Goal: Task Accomplishment & Management: Manage account settings

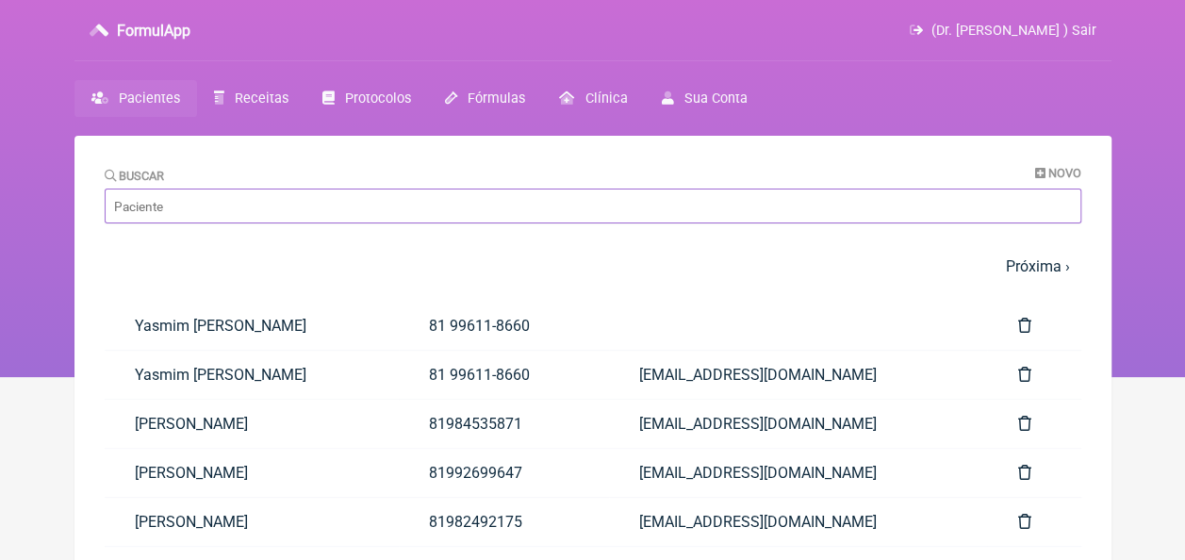
click at [251, 207] on input "Buscar" at bounding box center [593, 206] width 977 height 35
click at [277, 219] on input "Buscar" at bounding box center [593, 206] width 977 height 35
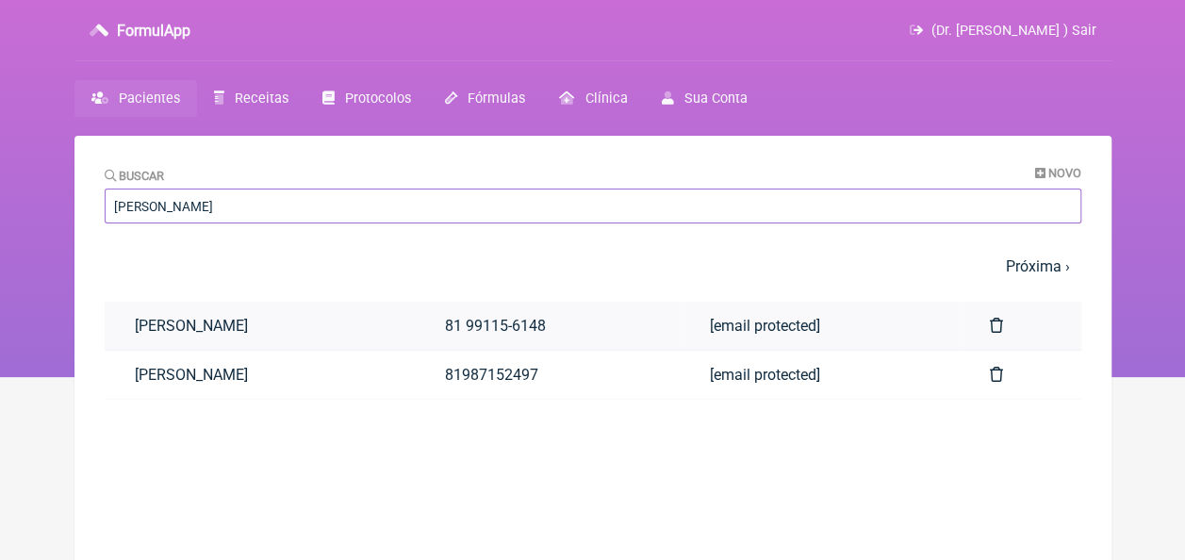
type input "angela"
click at [247, 330] on link "[PERSON_NAME]" at bounding box center [260, 326] width 310 height 48
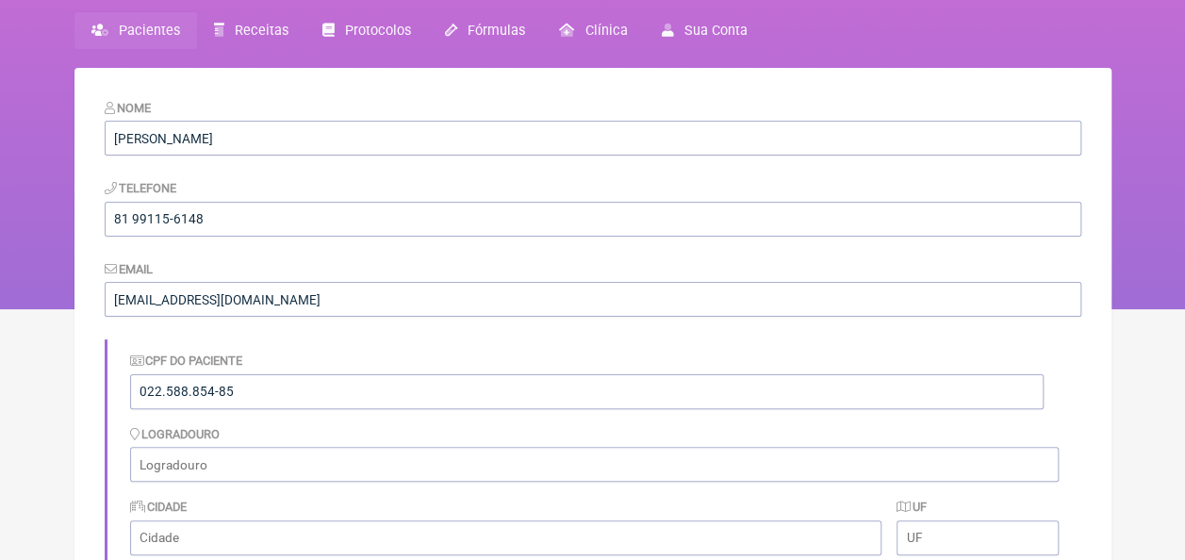
scroll to position [9, 0]
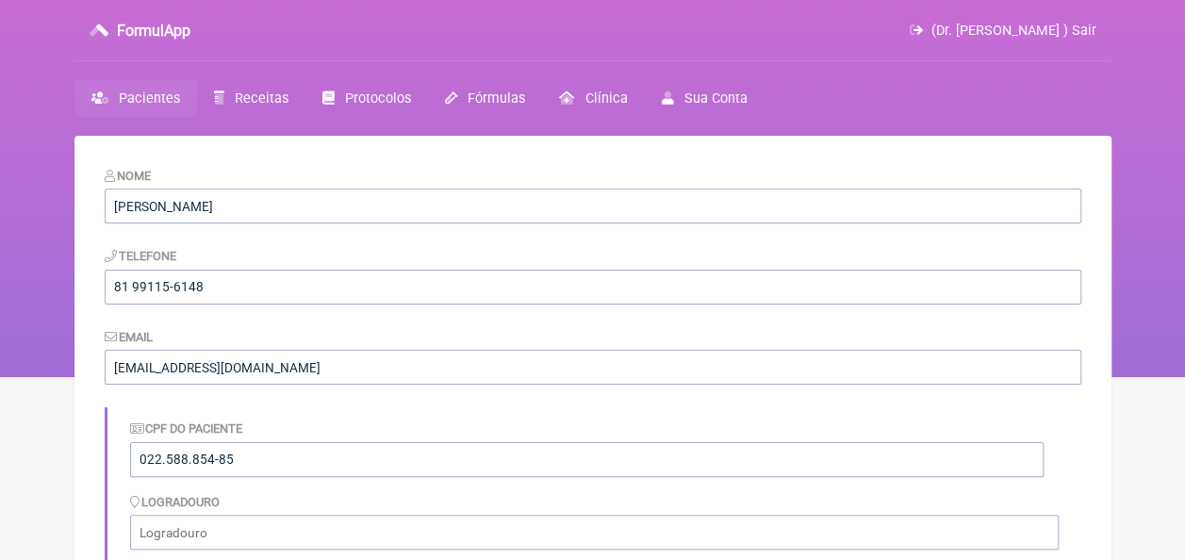
click at [113, 98] on link "Pacientes" at bounding box center [135, 98] width 123 height 37
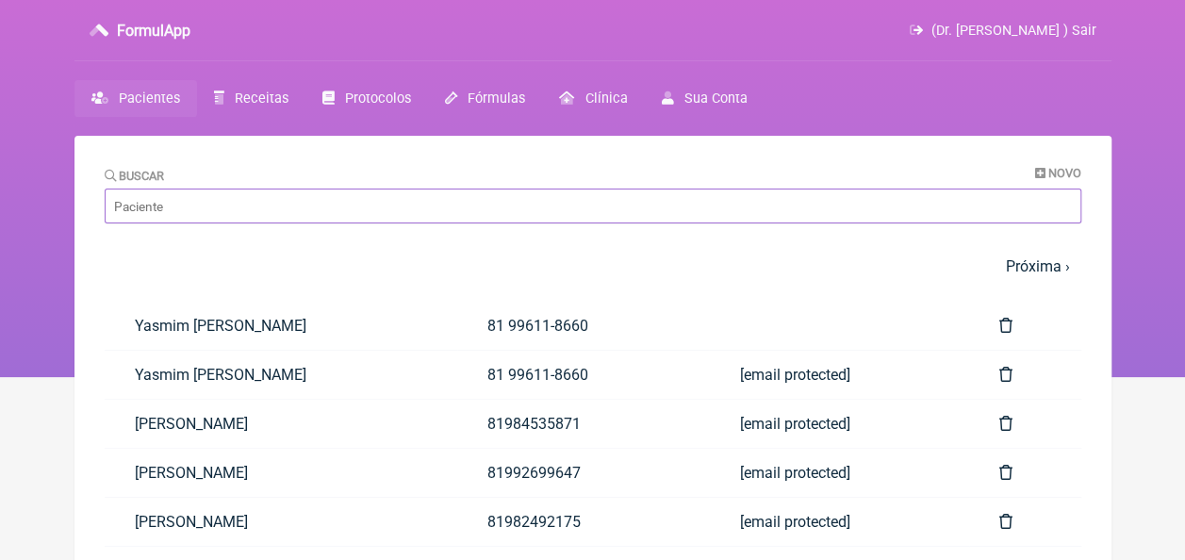
click at [313, 203] on input "Buscar" at bounding box center [593, 206] width 977 height 35
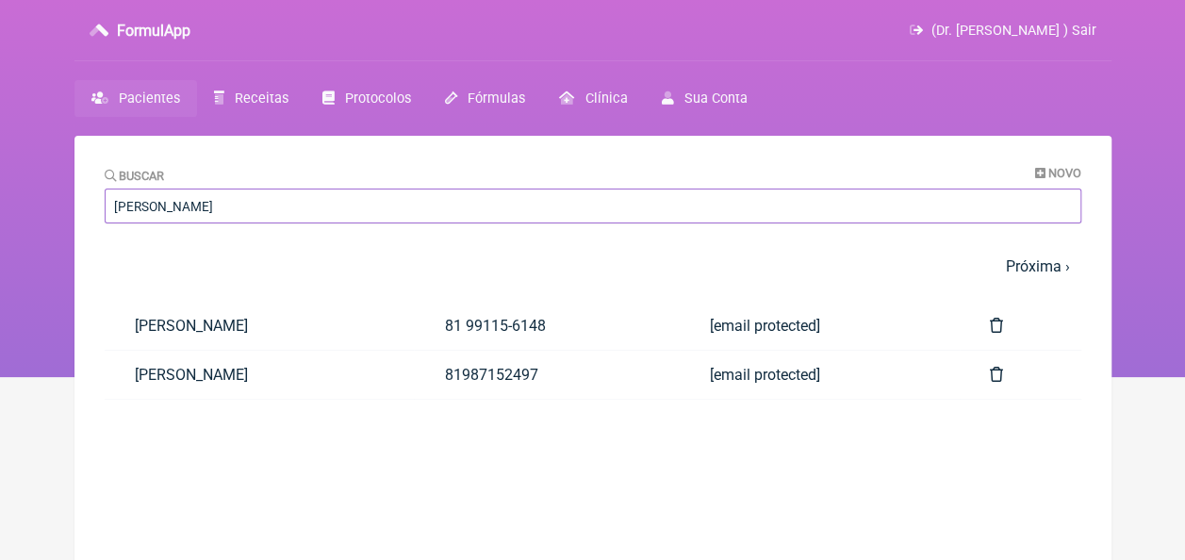
type input "angela"
click at [289, 325] on link "[PERSON_NAME]" at bounding box center [260, 326] width 310 height 48
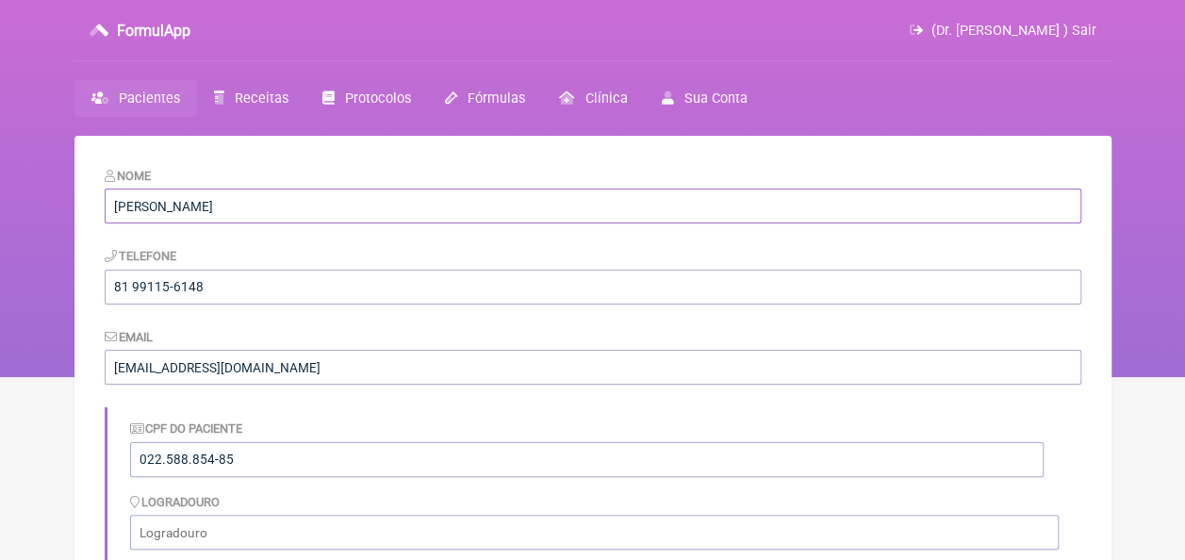
drag, startPoint x: 305, startPoint y: 213, endPoint x: 113, endPoint y: 215, distance: 191.4
click at [113, 215] on input "[PERSON_NAME]" at bounding box center [593, 206] width 977 height 35
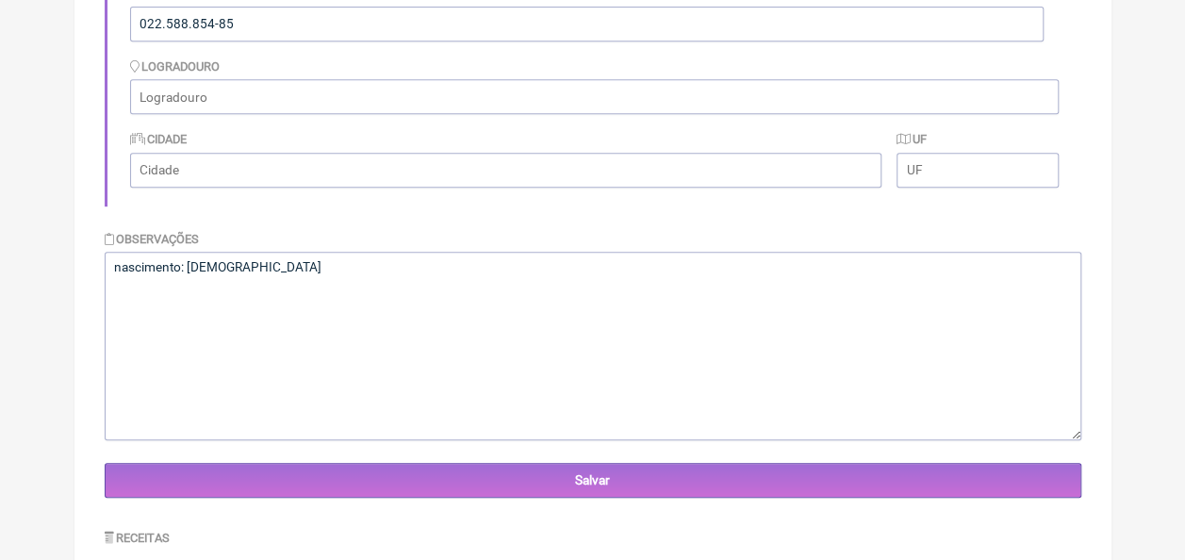
scroll to position [481, 0]
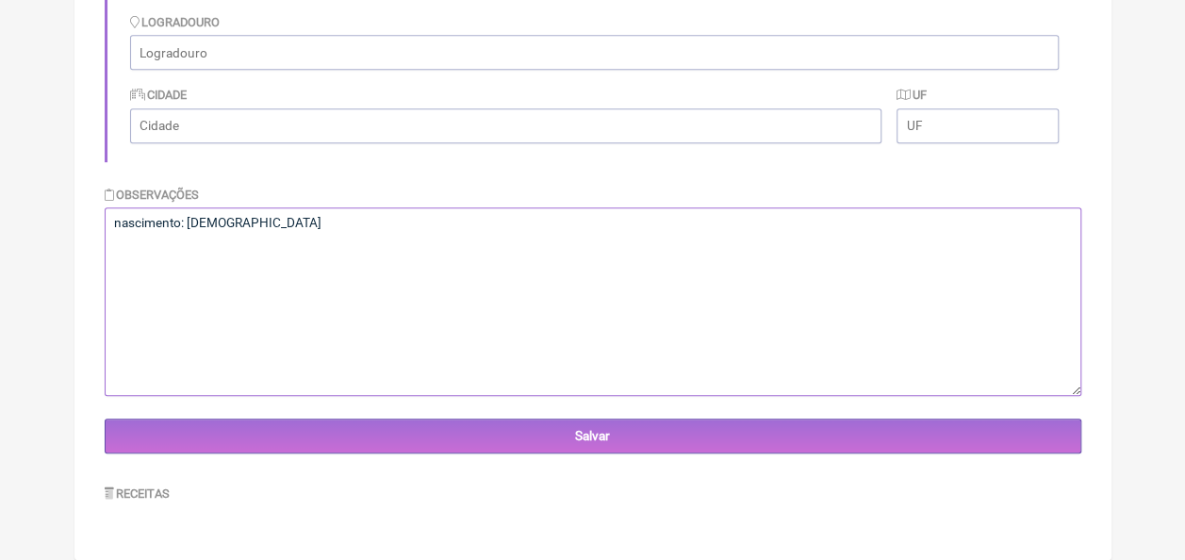
drag, startPoint x: 288, startPoint y: 223, endPoint x: 190, endPoint y: 226, distance: 98.1
click at [190, 226] on textarea "nascimento: 10/03/1976" at bounding box center [593, 301] width 977 height 189
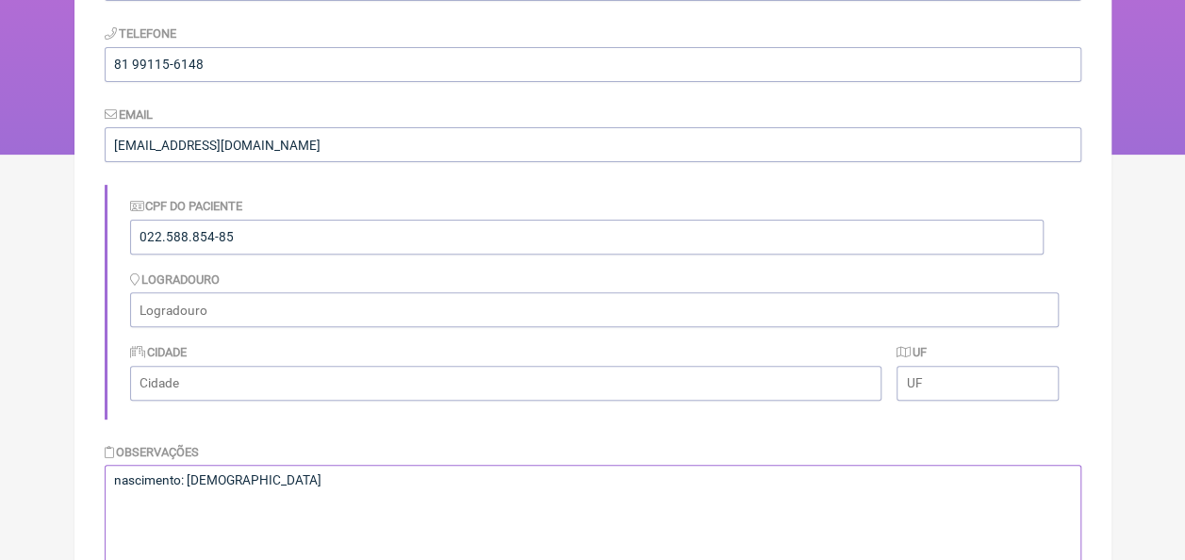
scroll to position [0, 0]
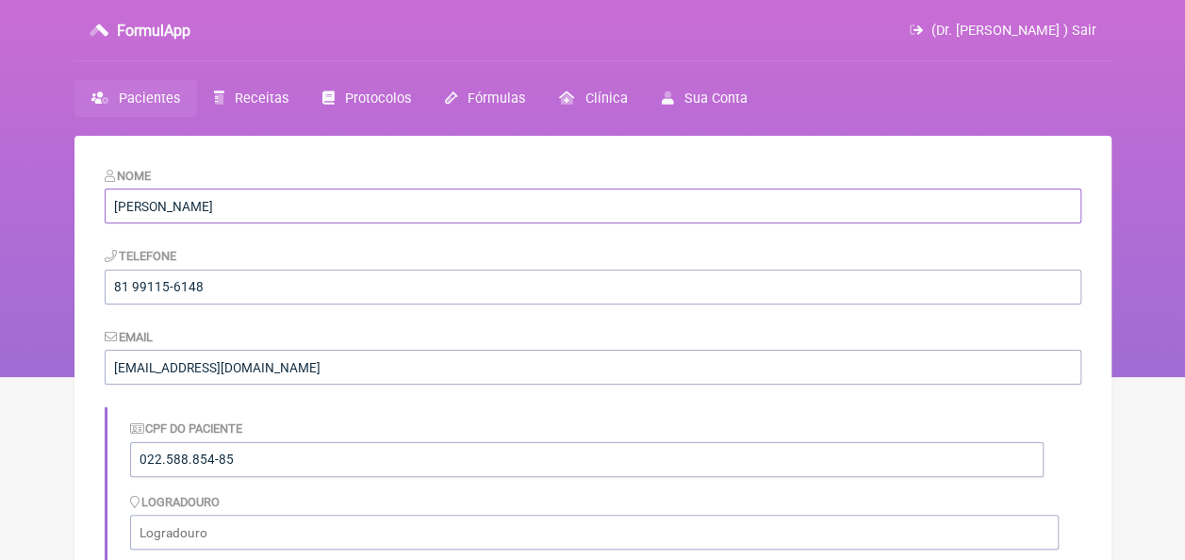
drag, startPoint x: 307, startPoint y: 200, endPoint x: 91, endPoint y: 205, distance: 216.9
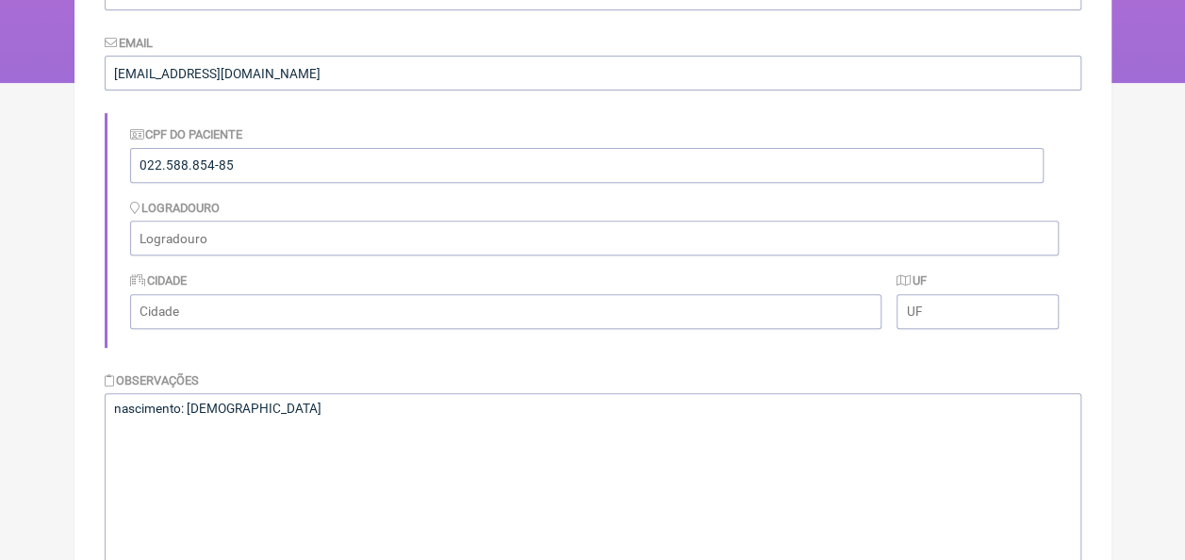
scroll to position [481, 0]
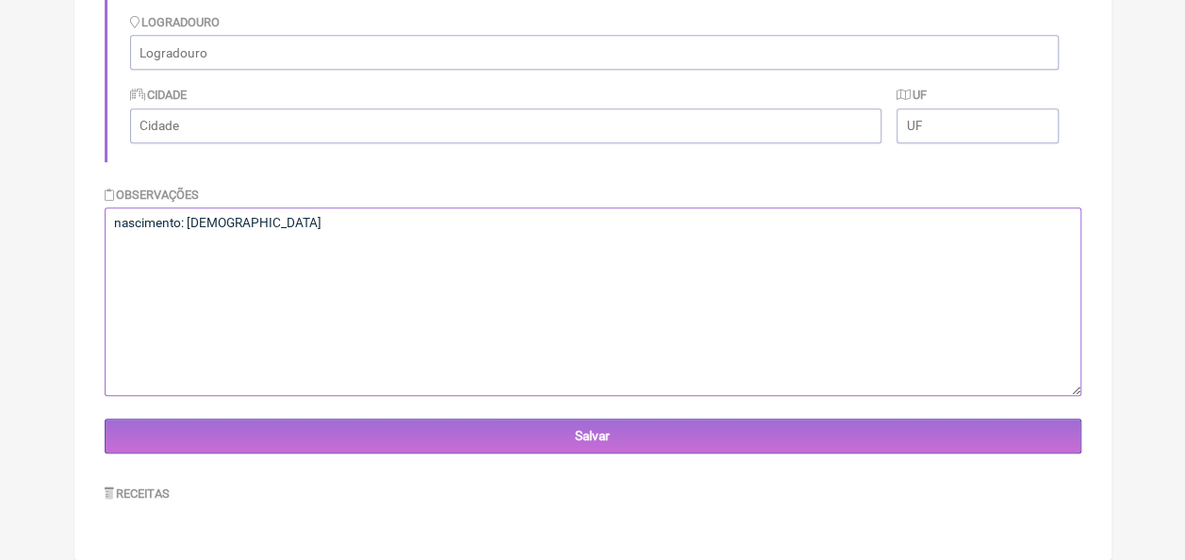
click at [281, 250] on textarea "nascimento: 10/03/1976" at bounding box center [593, 301] width 977 height 189
drag, startPoint x: 281, startPoint y: 240, endPoint x: 43, endPoint y: 230, distance: 237.9
paste textarea "### Plano Alimentar Semanal para Angela Patricia de Barros Paiva **Objetivo**: …"
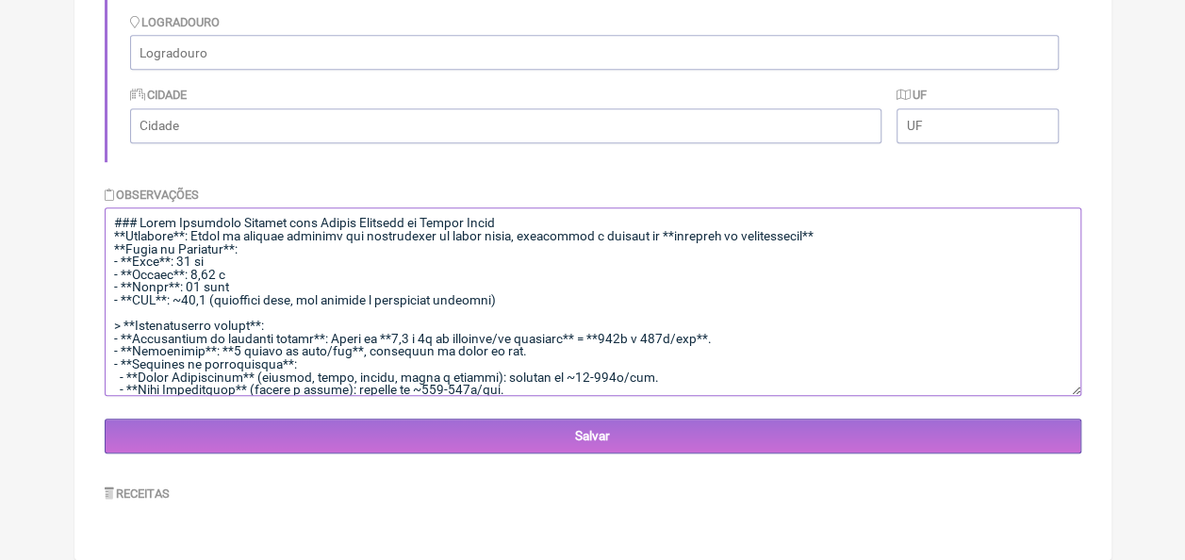
scroll to position [1709, 0]
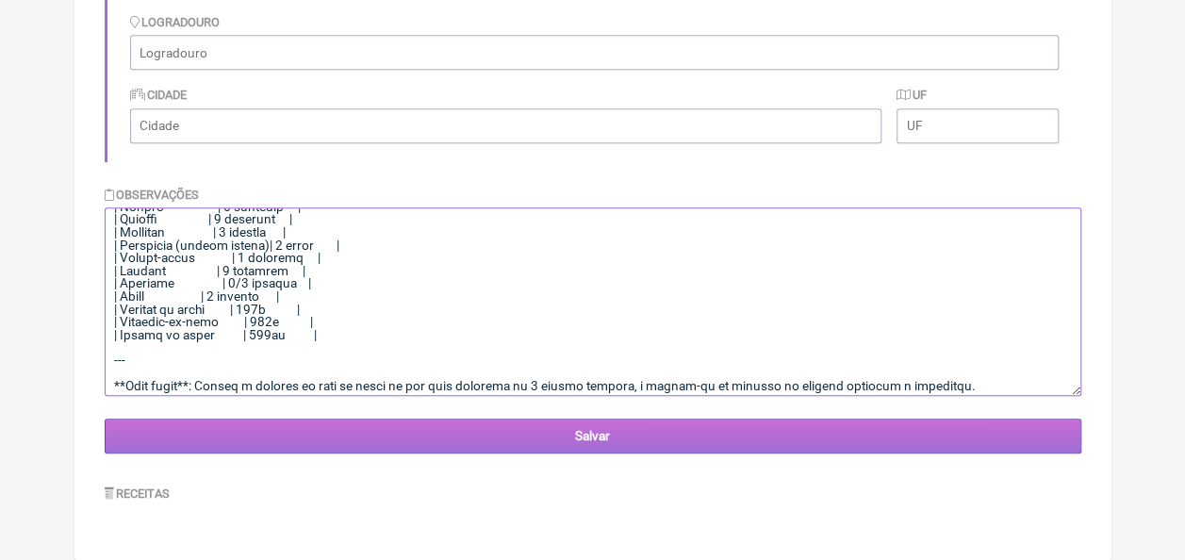
type textarea "### Plano Alimentar Semanal para Angela Patricia de Barros Paiva **Objetivo**: …"
click at [381, 438] on input "Salvar" at bounding box center [593, 436] width 977 height 35
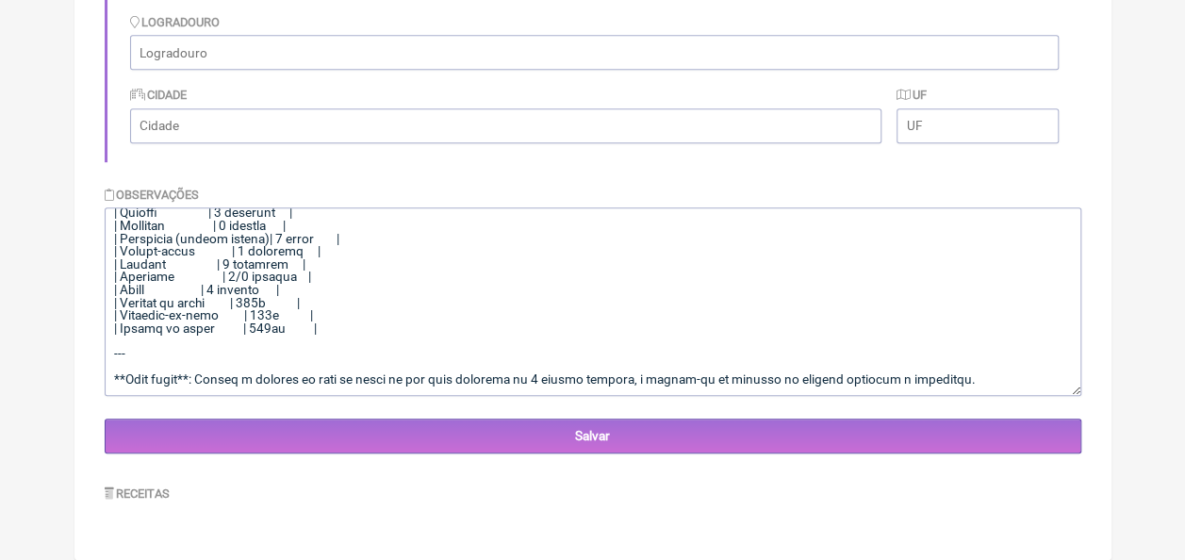
scroll to position [481, 0]
click at [1014, 386] on textarea at bounding box center [593, 301] width 977 height 189
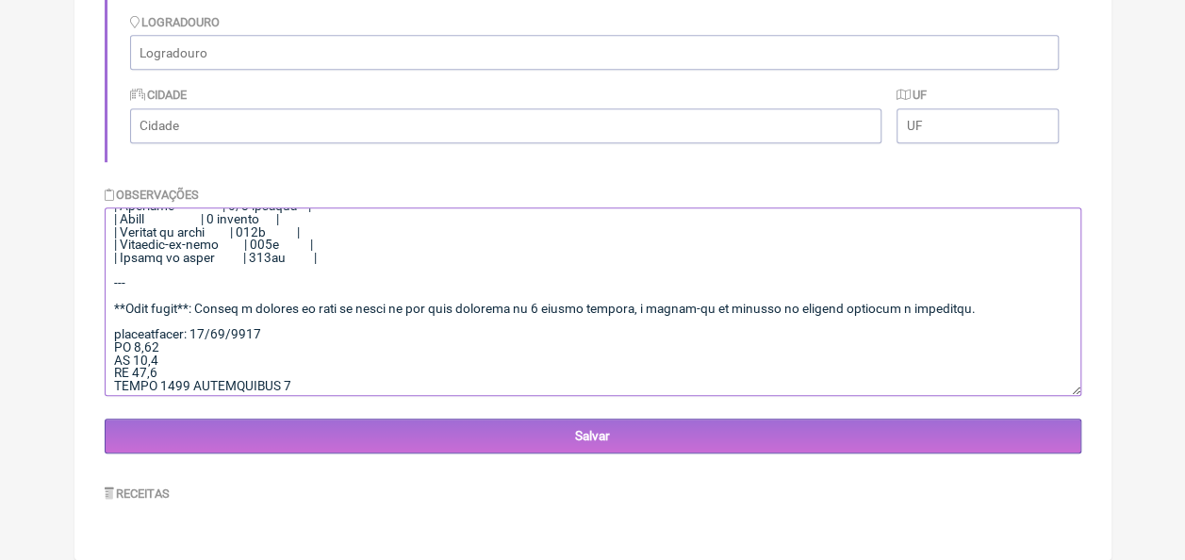
scroll to position [1798, 0]
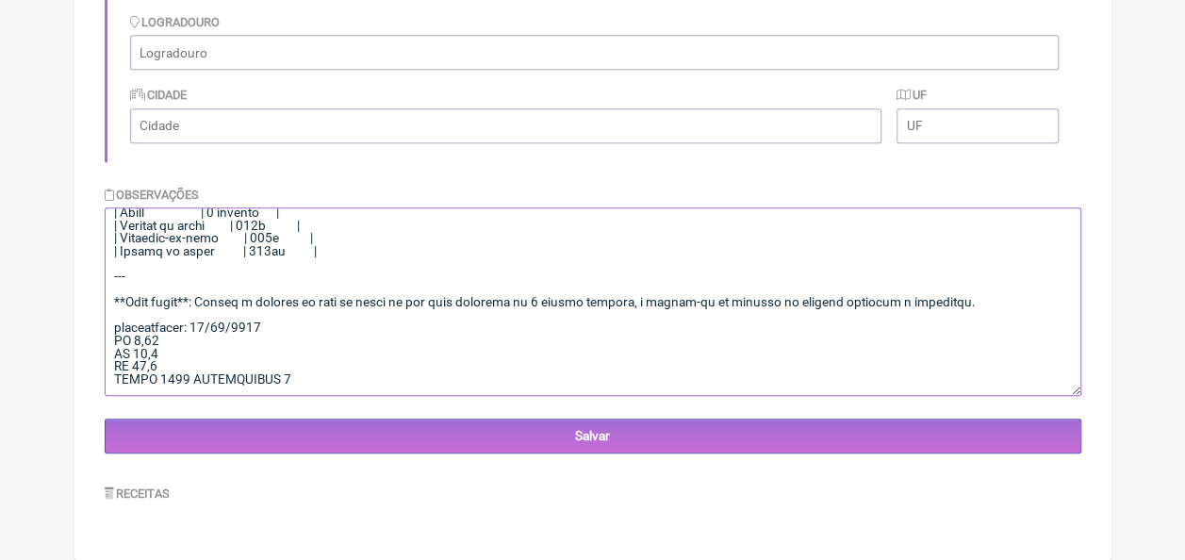
click at [190, 366] on textarea at bounding box center [593, 301] width 977 height 189
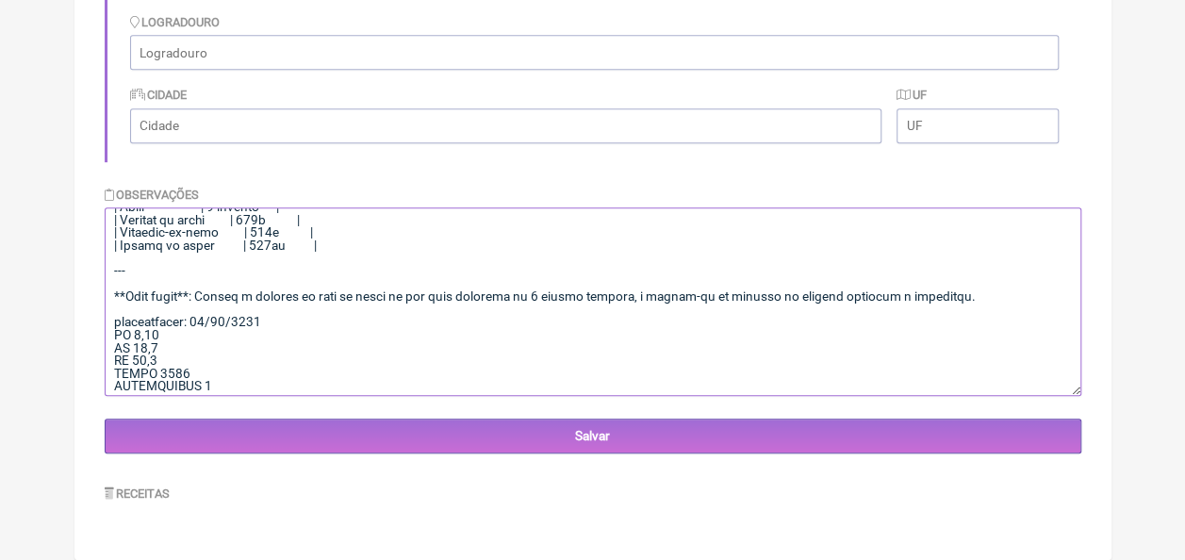
click at [209, 381] on textarea at bounding box center [593, 301] width 977 height 189
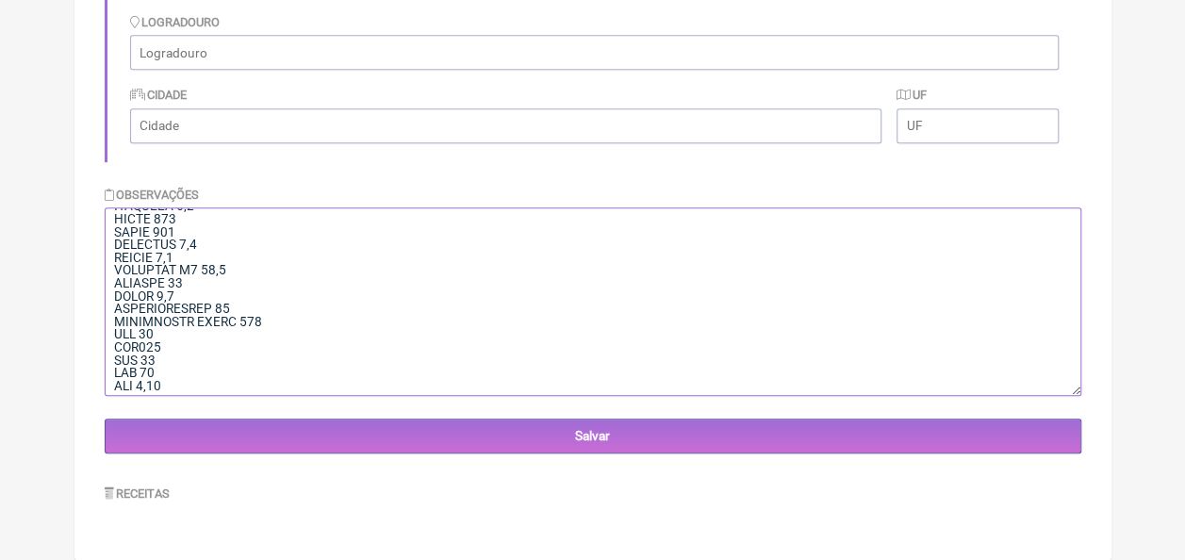
scroll to position [2080, 0]
click at [209, 381] on textarea at bounding box center [593, 301] width 977 height 189
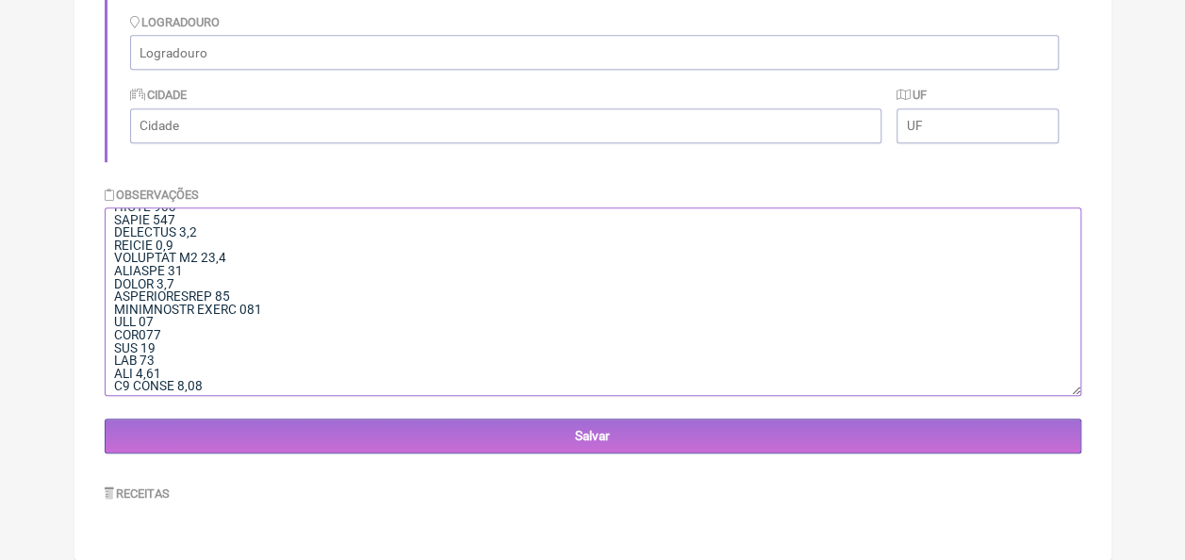
scroll to position [2093, 0]
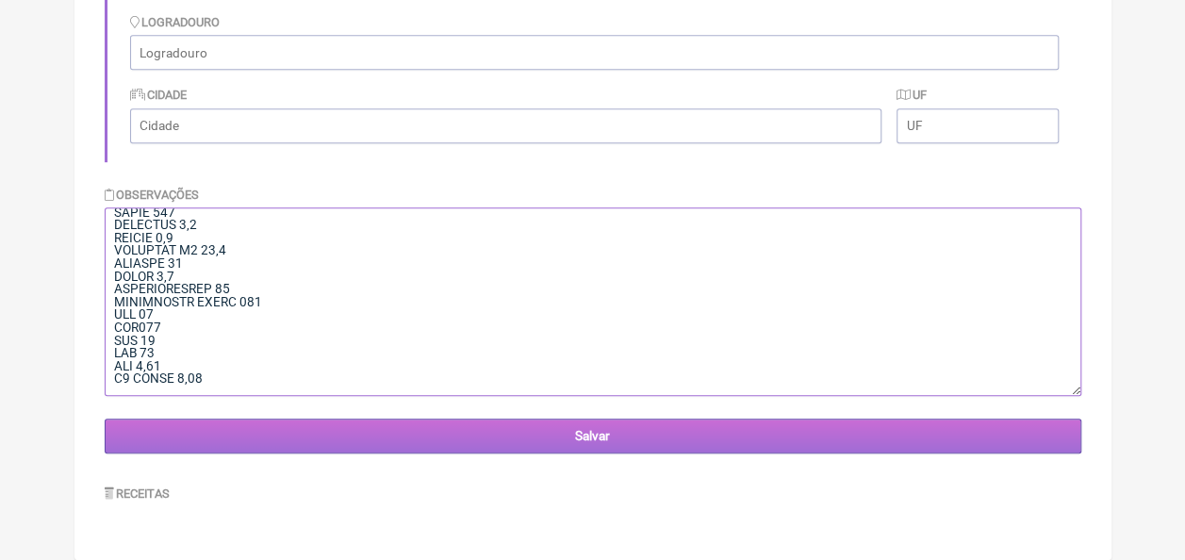
type textarea "### Plano Alimentar Semanal para Angela Patricia de Barros Paiva **Objetivo**: …"
click at [504, 429] on input "Salvar" at bounding box center [593, 436] width 977 height 35
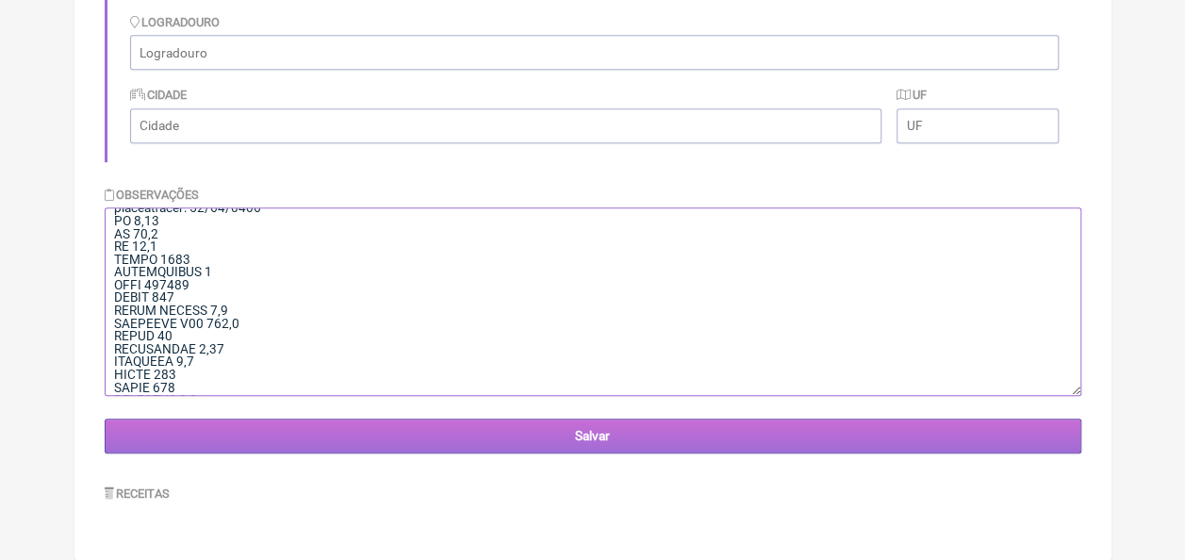
scroll to position [2101, 0]
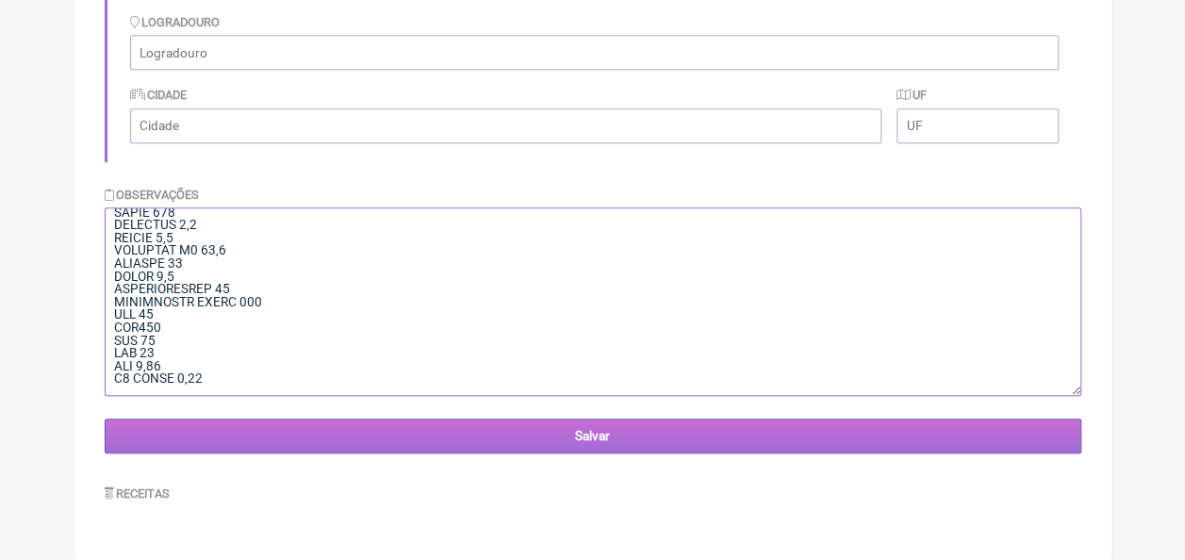
drag, startPoint x: 111, startPoint y: 297, endPoint x: 312, endPoint y: 417, distance: 233.8
click at [312, 417] on form "Nome Angela Patricia de Barros Paiva Telefone 81 99115-6148 Email luzcaxiassaud…" at bounding box center [593, 70] width 977 height 768
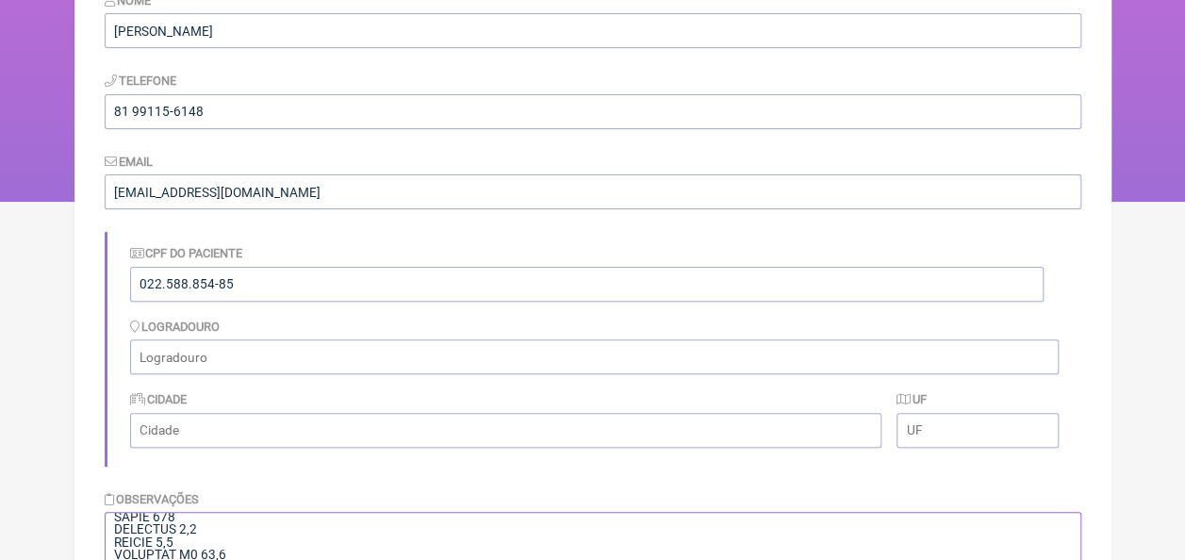
scroll to position [0, 0]
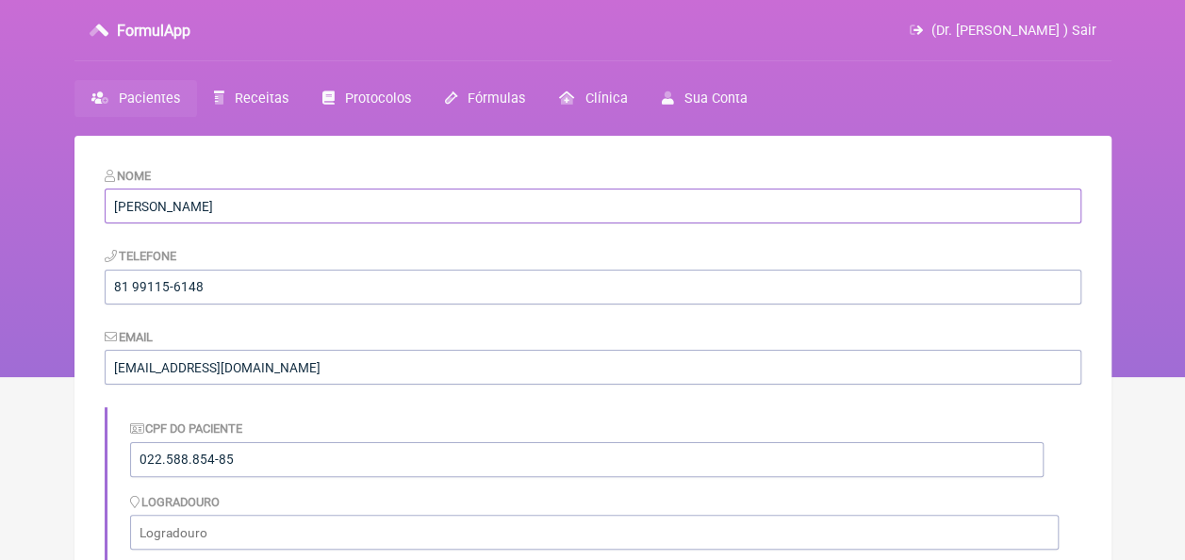
drag, startPoint x: 311, startPoint y: 208, endPoint x: 19, endPoint y: 196, distance: 292.6
click at [19, 196] on div "FormulApp (Dr. Bruno Luz ) Sair Pacientes Receitas Protocolos Fórmulas Clínica …" at bounding box center [592, 188] width 1185 height 377
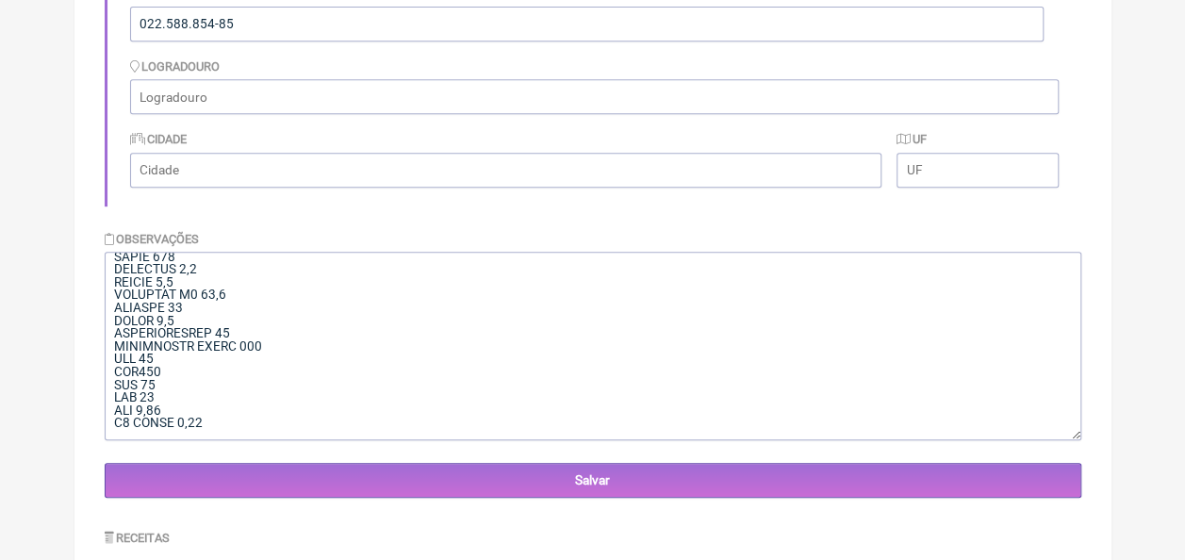
scroll to position [481, 0]
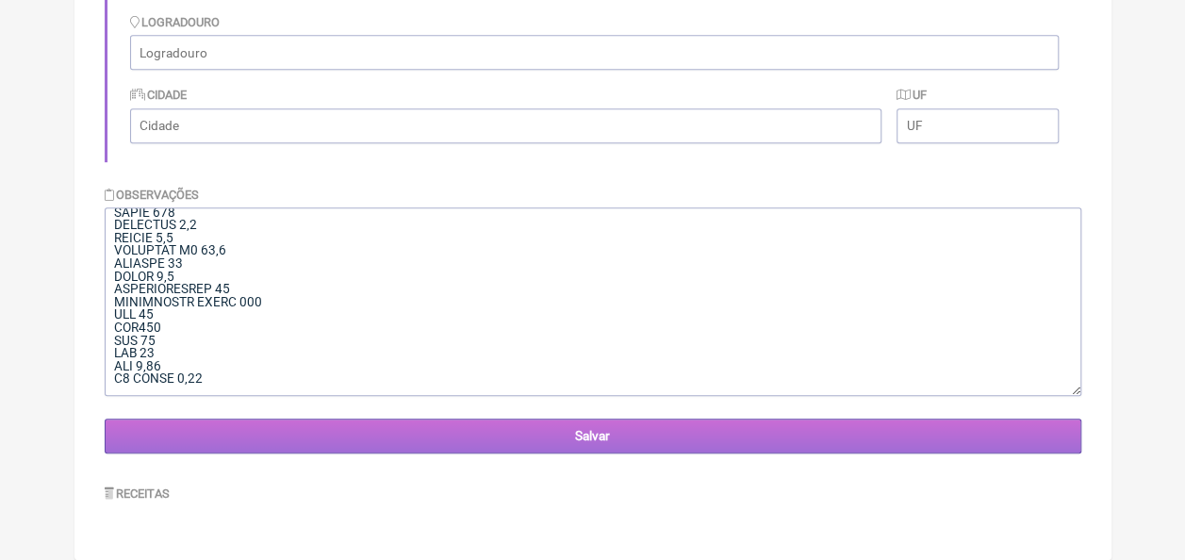
click at [562, 435] on input "Salvar" at bounding box center [593, 436] width 977 height 35
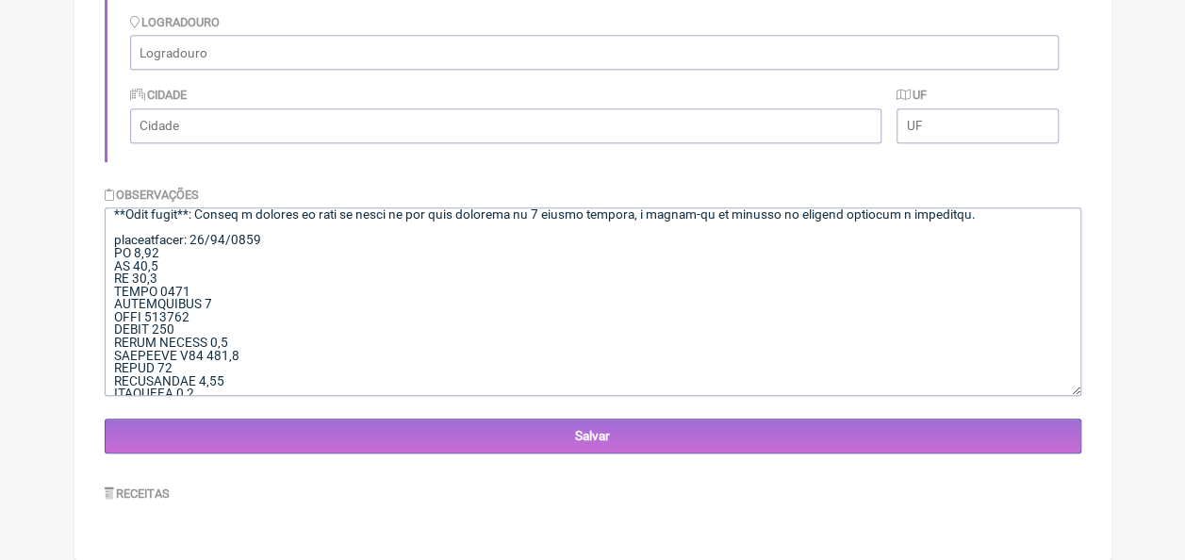
scroll to position [2101, 0]
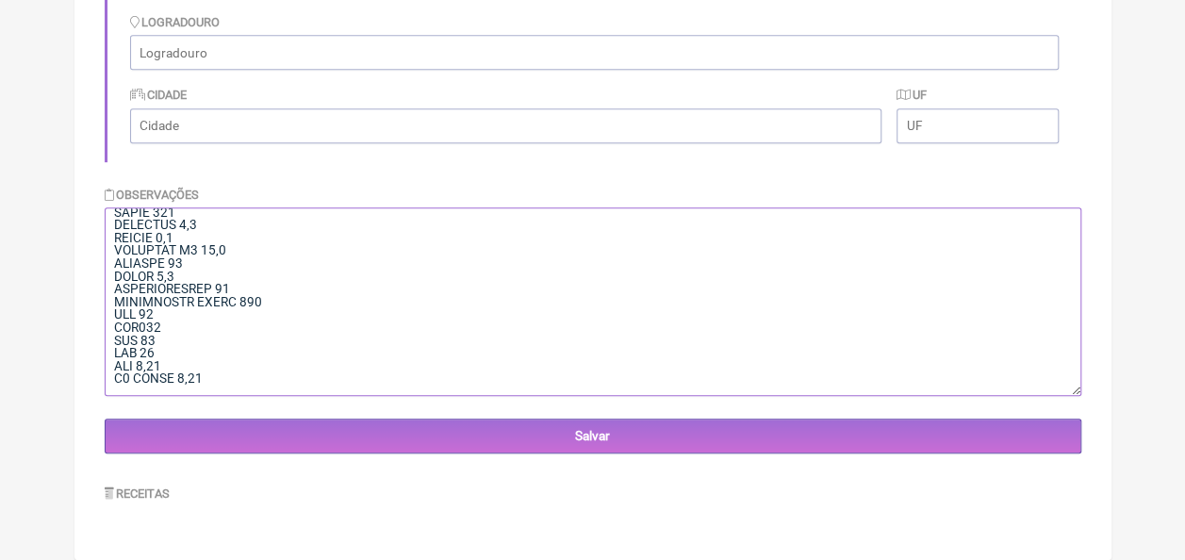
click at [258, 372] on textarea at bounding box center [593, 301] width 977 height 189
paste textarea "### Resumo e Avaliação dos Resultados dos Exames Laboratoriais da Paciente (07/…"
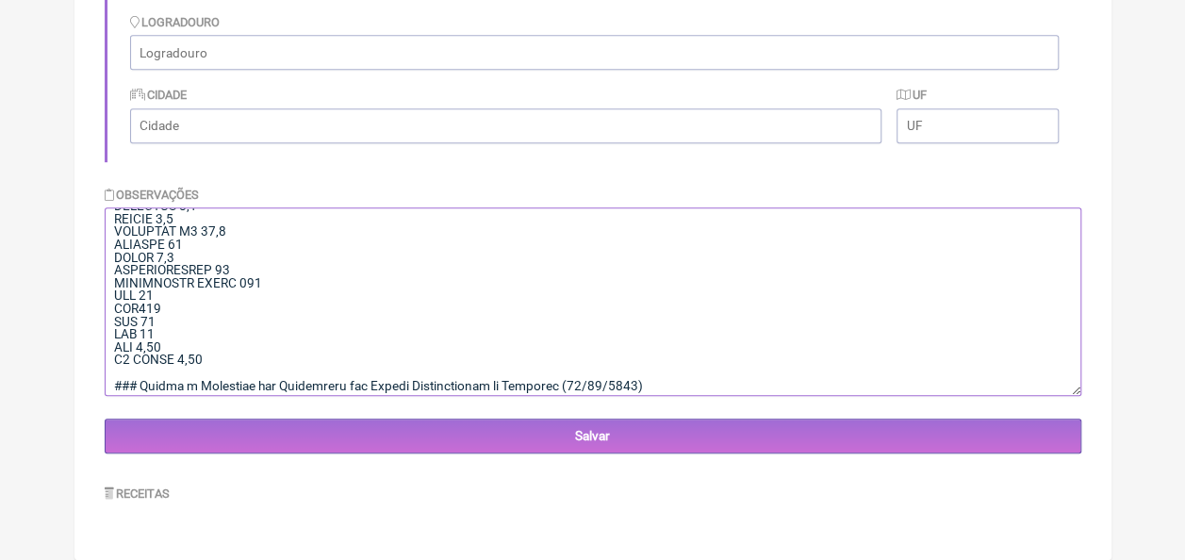
scroll to position [3171, 0]
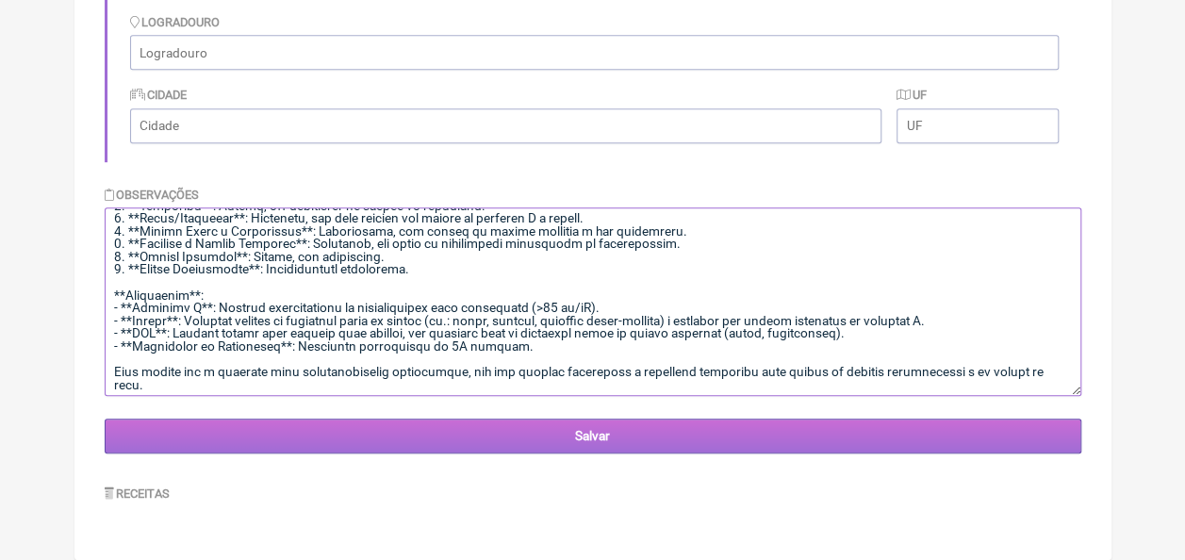
type textarea "### Lorem Ipsumdolo Sitamet cons Adipis Elitsedd ei Tempor Incid **Utlabore**: …"
click at [508, 422] on input "Salvar" at bounding box center [593, 436] width 977 height 35
